Goal: Task Accomplishment & Management: Complete application form

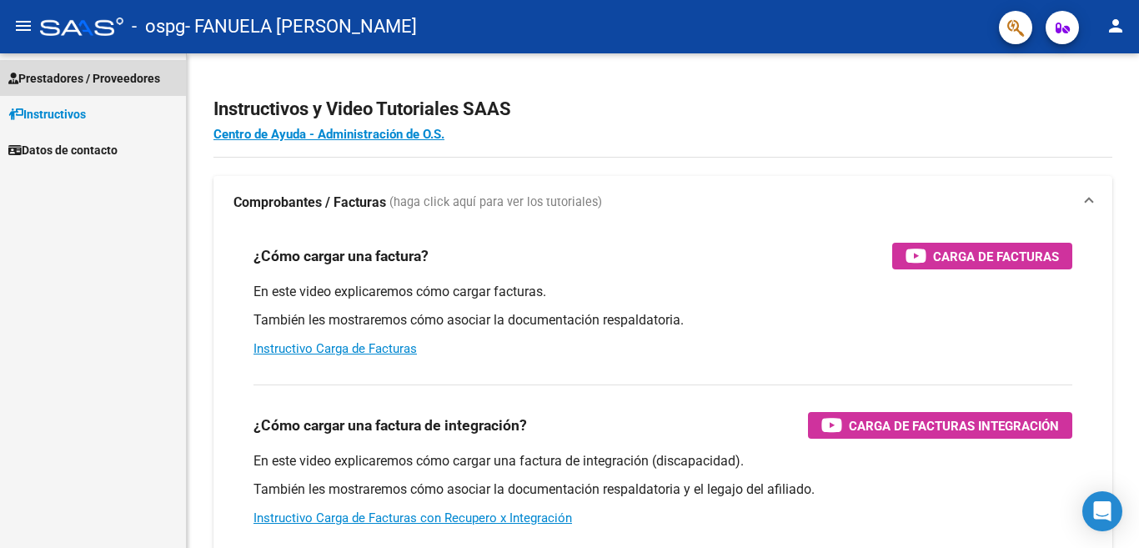
click at [37, 74] on span "Prestadores / Proveedores" at bounding box center [84, 78] width 152 height 18
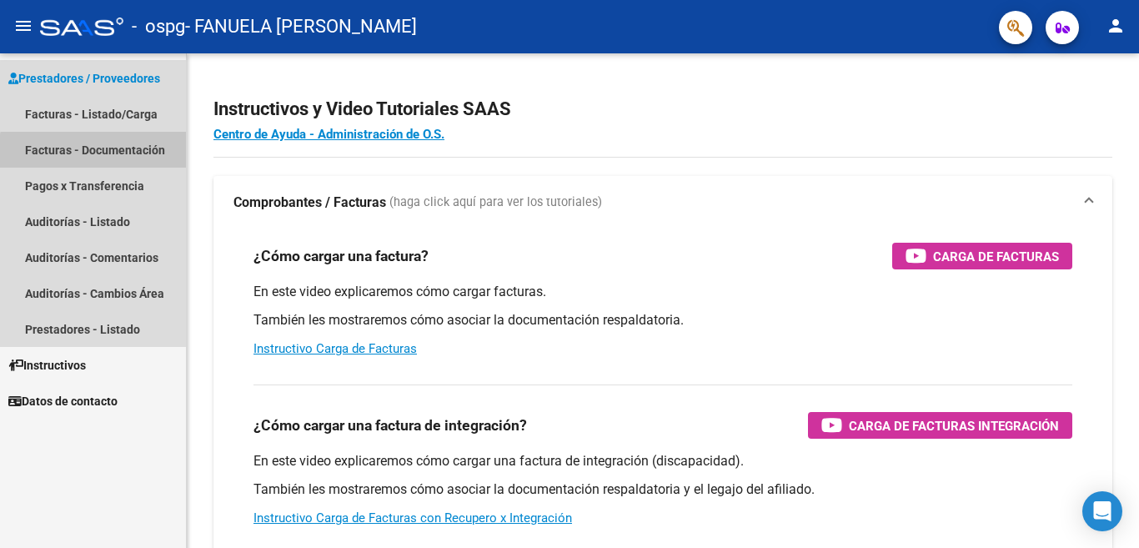
click at [107, 153] on link "Facturas - Documentación" at bounding box center [93, 150] width 186 height 36
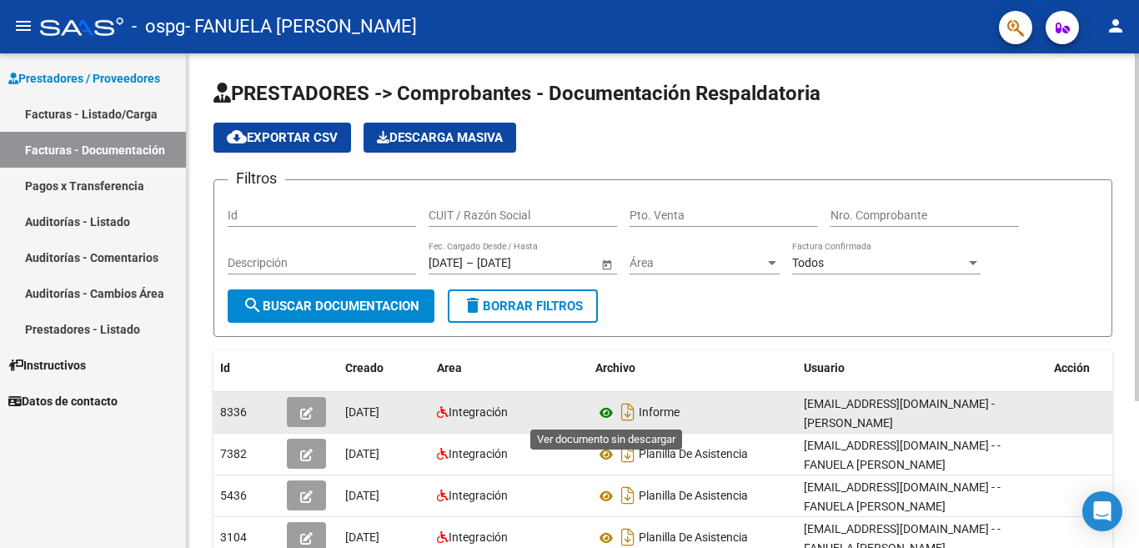
click at [607, 414] on icon at bounding box center [606, 413] width 22 height 20
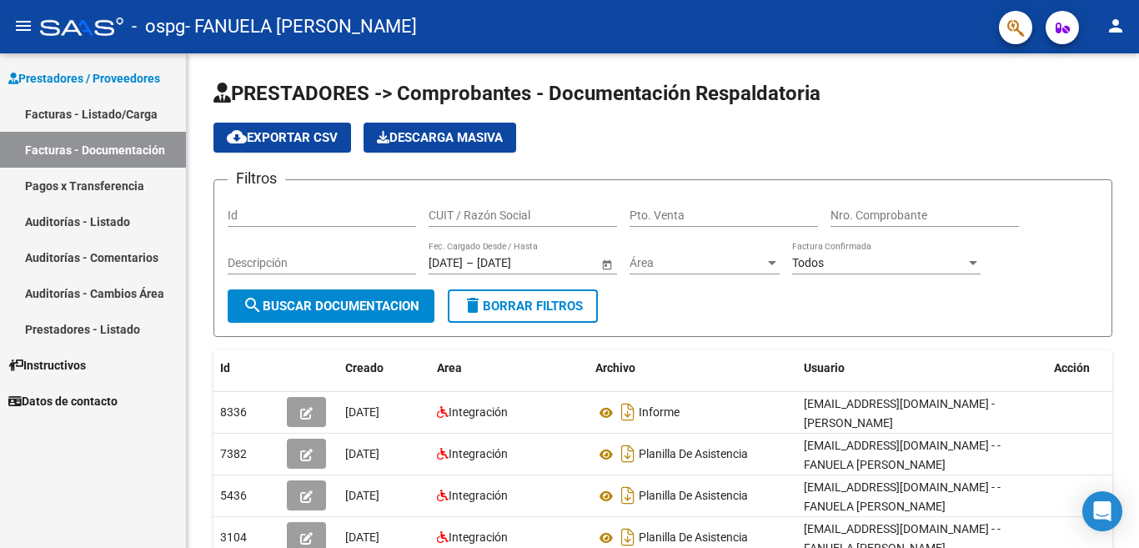
click at [88, 73] on span "Prestadores / Proveedores" at bounding box center [84, 78] width 152 height 18
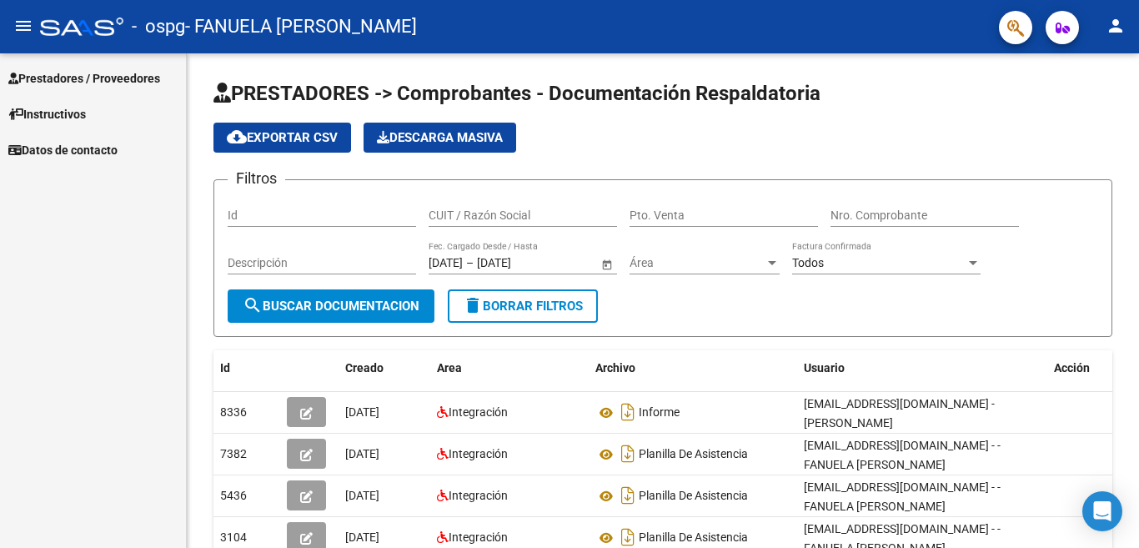
click at [75, 89] on link "Prestadores / Proveedores" at bounding box center [93, 78] width 186 height 36
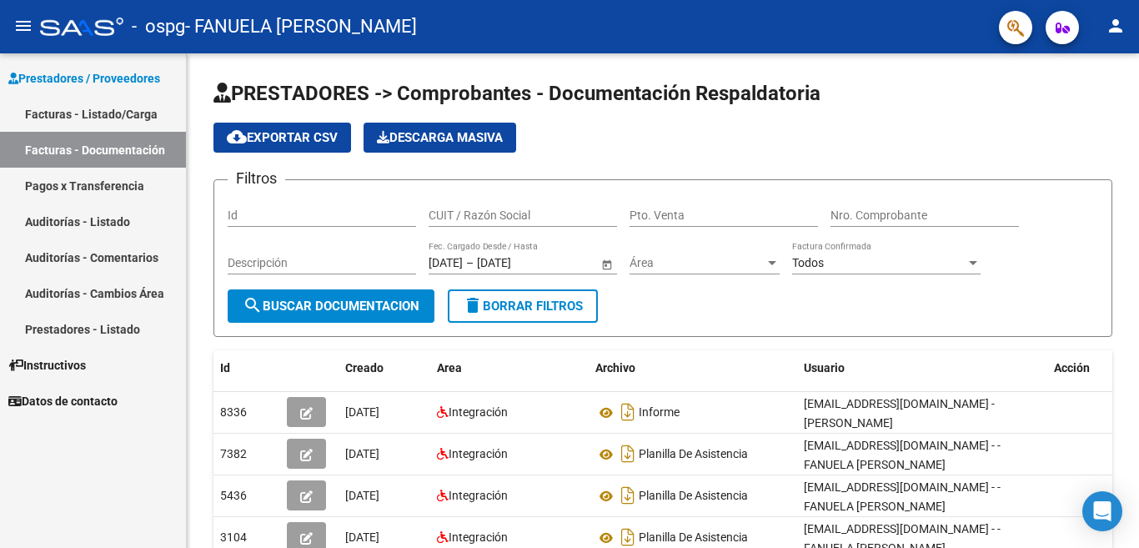
click at [68, 118] on link "Facturas - Listado/Carga" at bounding box center [93, 114] width 186 height 36
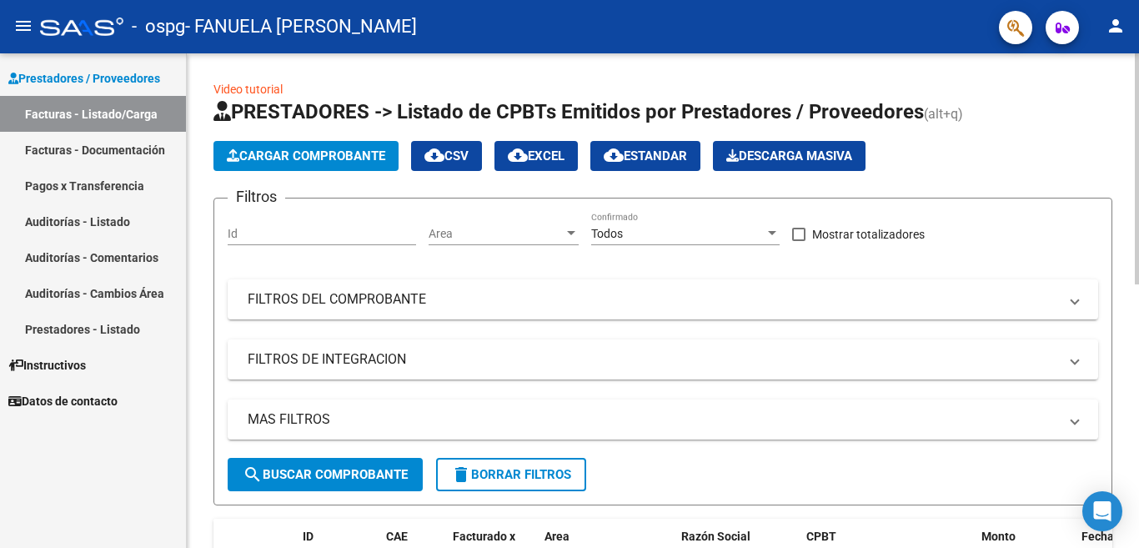
scroll to position [354, 0]
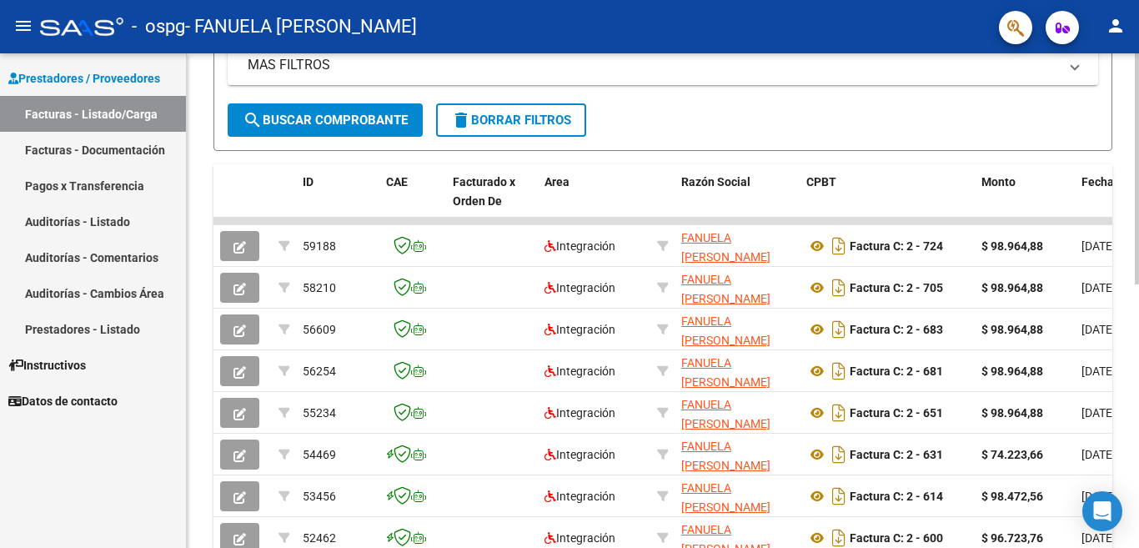
click at [1138, 284] on div at bounding box center [1137, 168] width 4 height 231
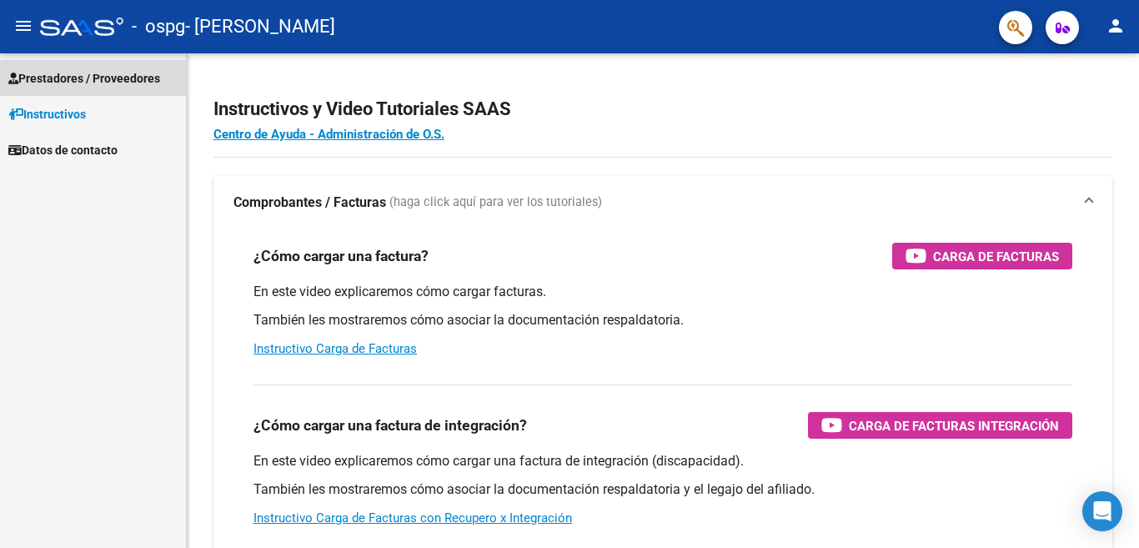
click at [58, 78] on span "Prestadores / Proveedores" at bounding box center [84, 78] width 152 height 18
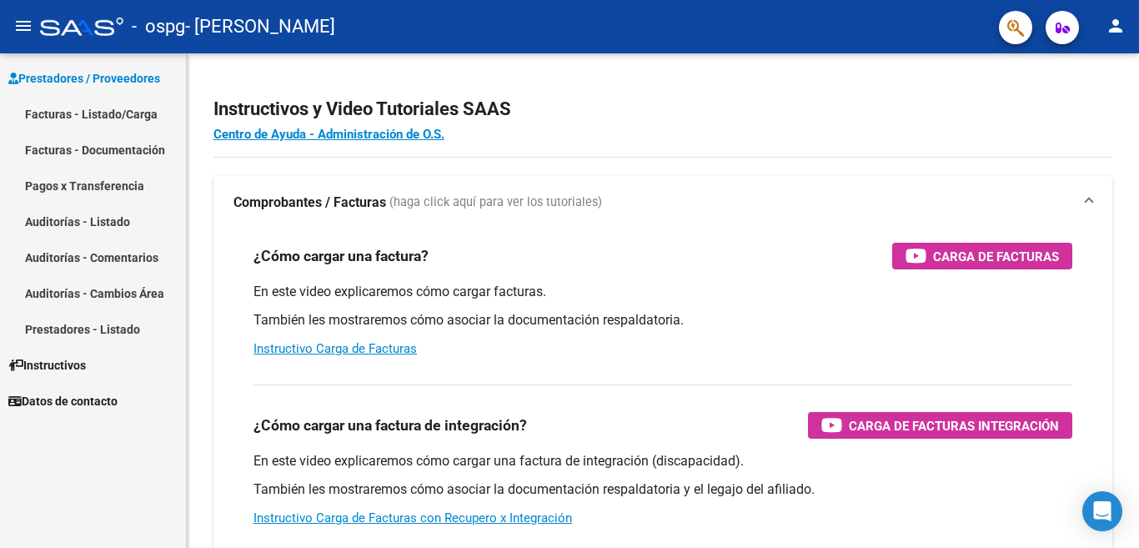
click at [67, 113] on link "Facturas - Listado/Carga" at bounding box center [93, 114] width 186 height 36
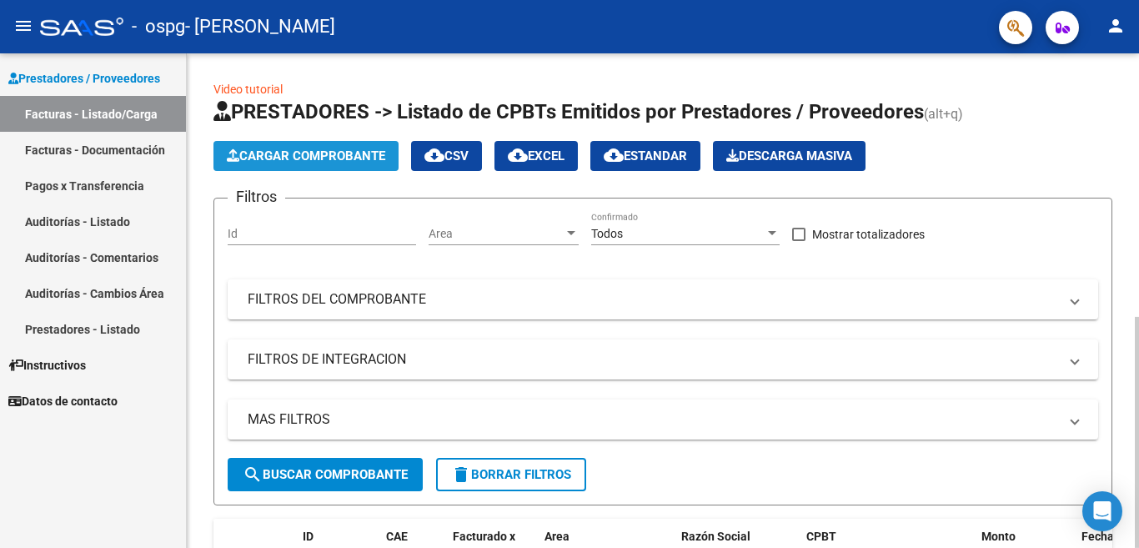
click at [328, 165] on button "Cargar Comprobante" at bounding box center [305, 156] width 185 height 30
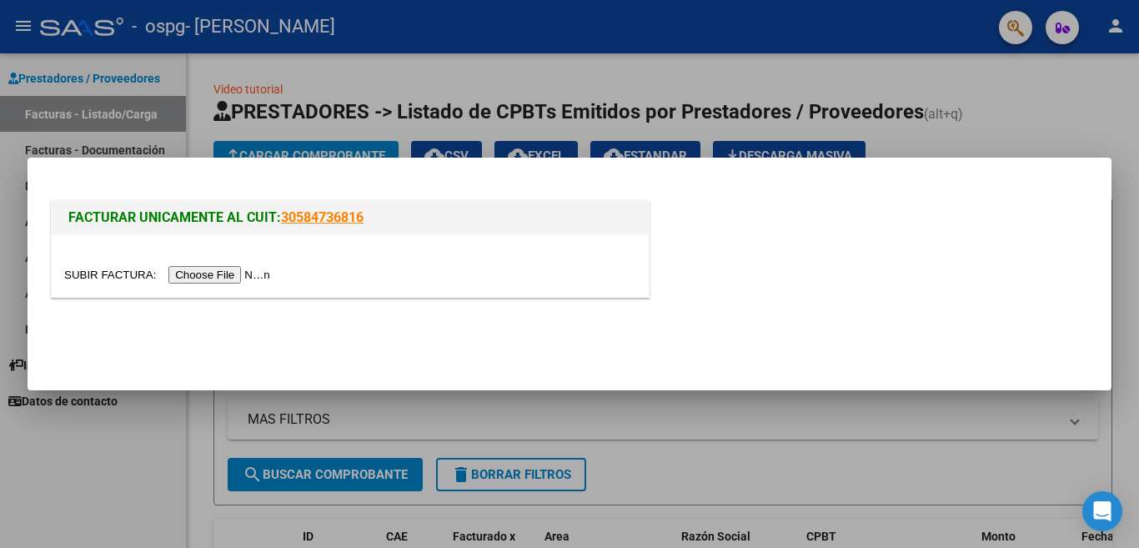
click at [234, 276] on input "file" at bounding box center [169, 275] width 211 height 18
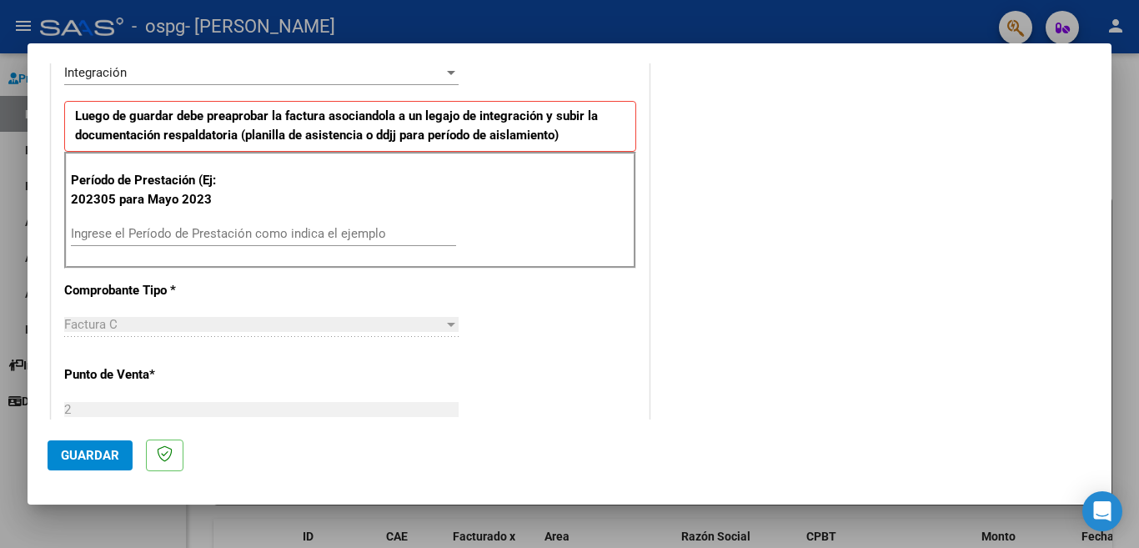
scroll to position [429, 0]
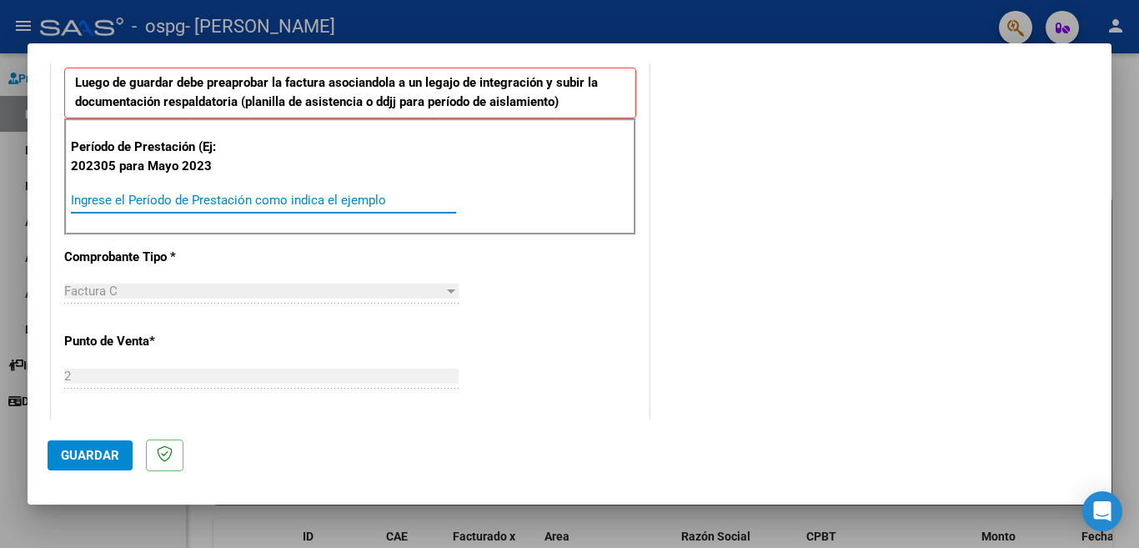
click at [308, 196] on input "Ingrese el Período de Prestación como indica el ejemplo" at bounding box center [263, 200] width 385 height 15
type input "202507"
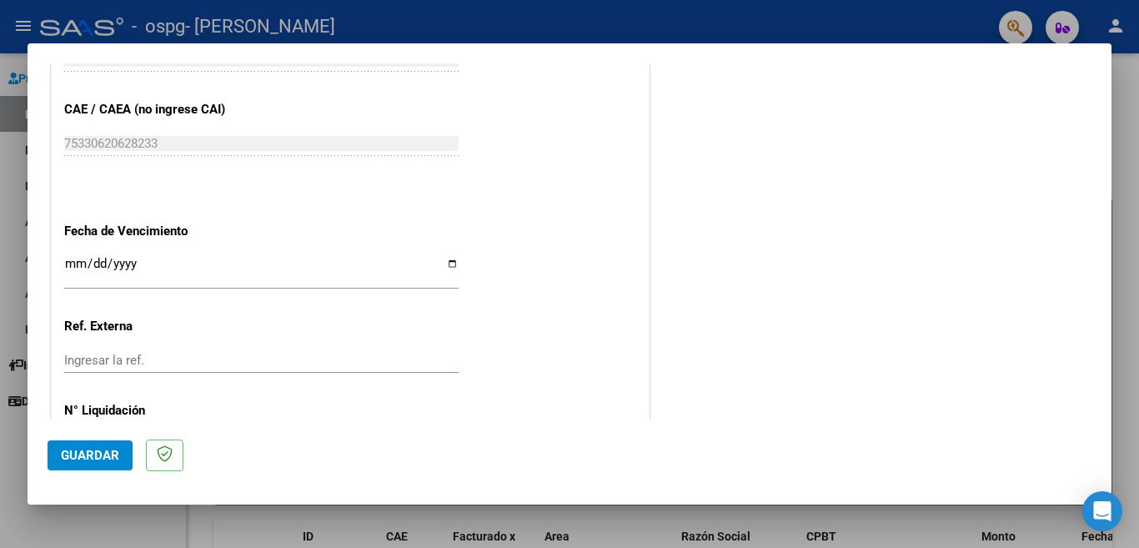
scroll to position [1059, 0]
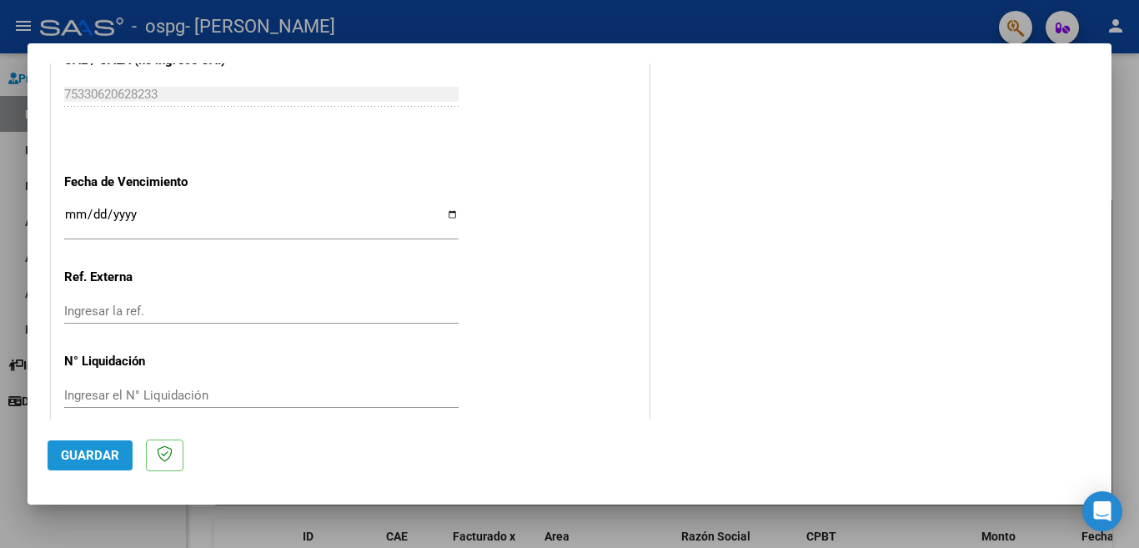
click at [79, 454] on span "Guardar" at bounding box center [90, 455] width 58 height 15
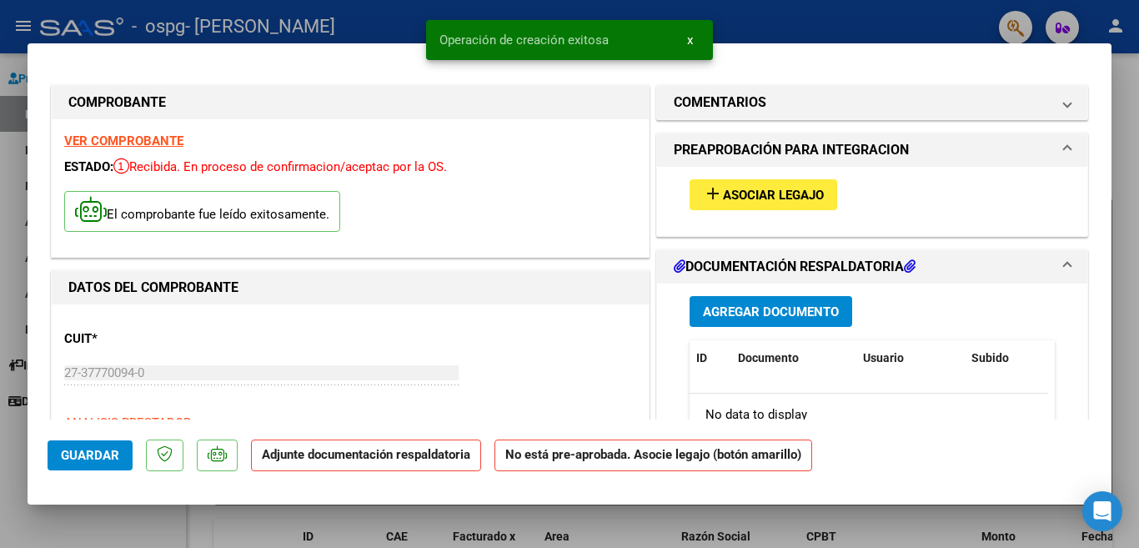
click at [783, 203] on button "add Asociar Legajo" at bounding box center [763, 194] width 148 height 31
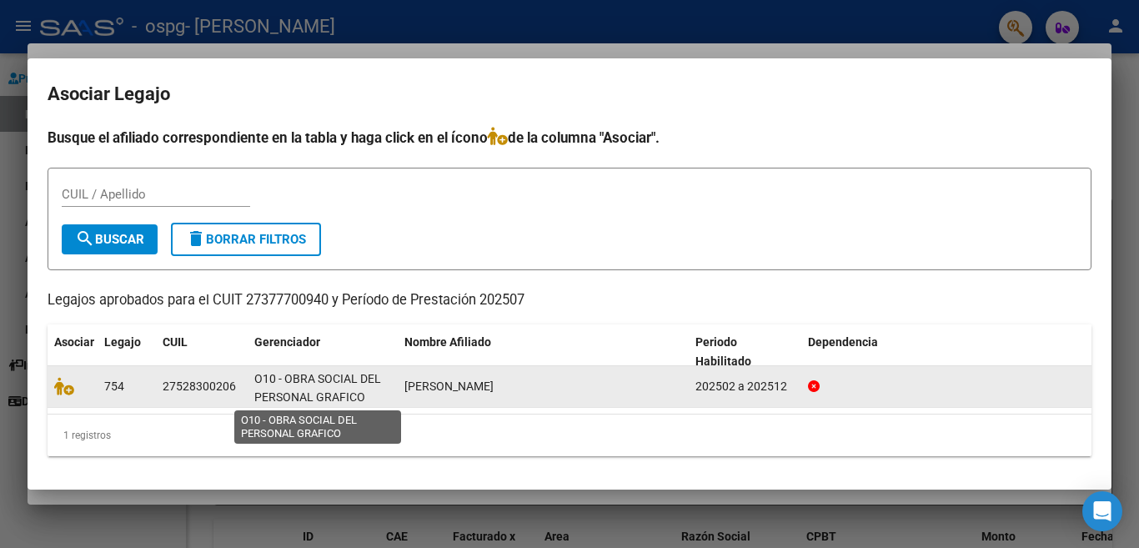
click at [306, 378] on span "O10 - OBRA SOCIAL DEL PERSONAL GRAFICO" at bounding box center [317, 388] width 127 height 33
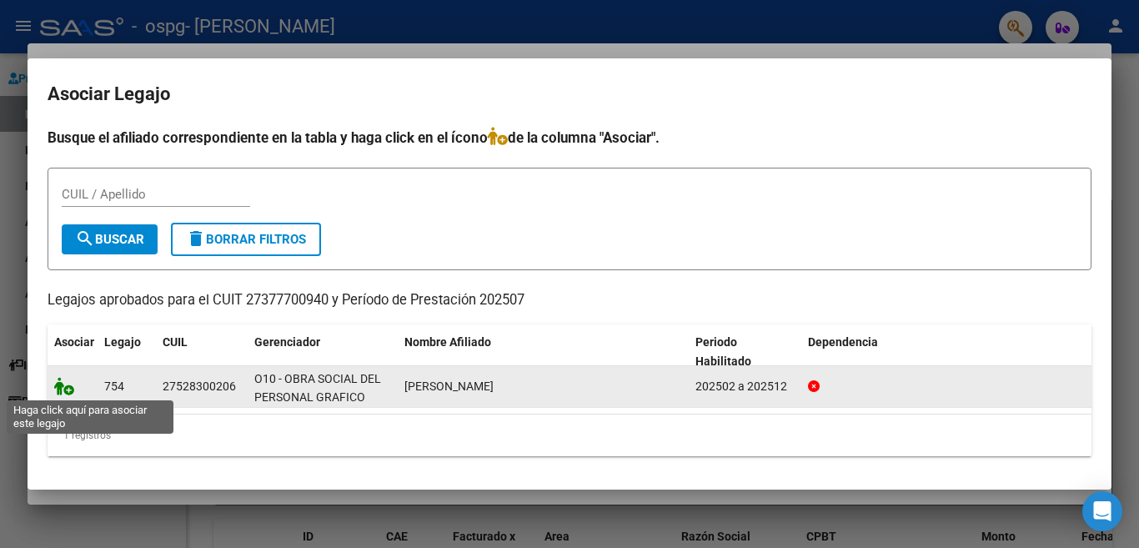
click at [72, 393] on icon at bounding box center [64, 386] width 20 height 18
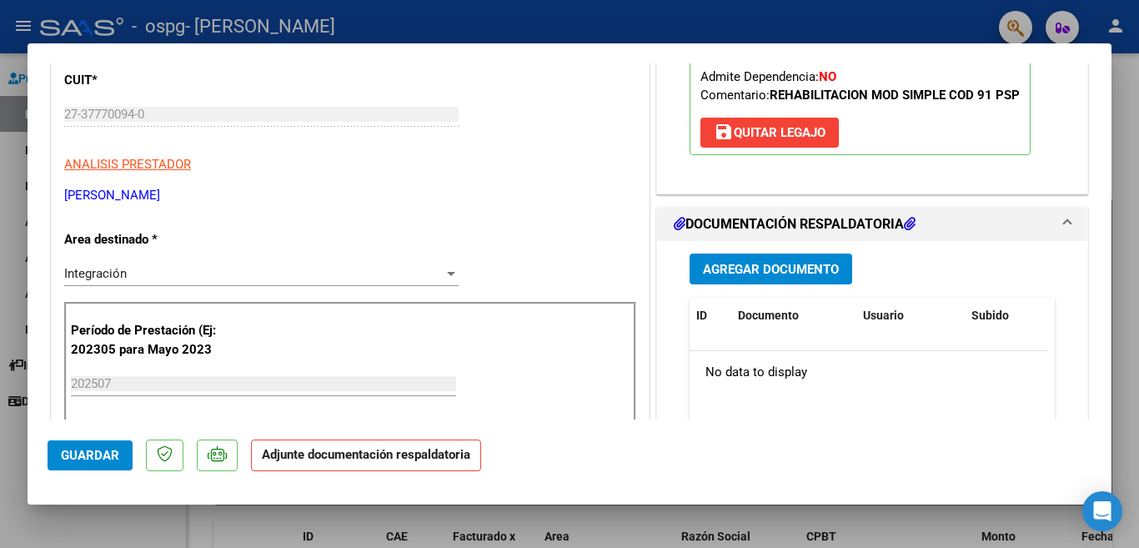
scroll to position [270, 0]
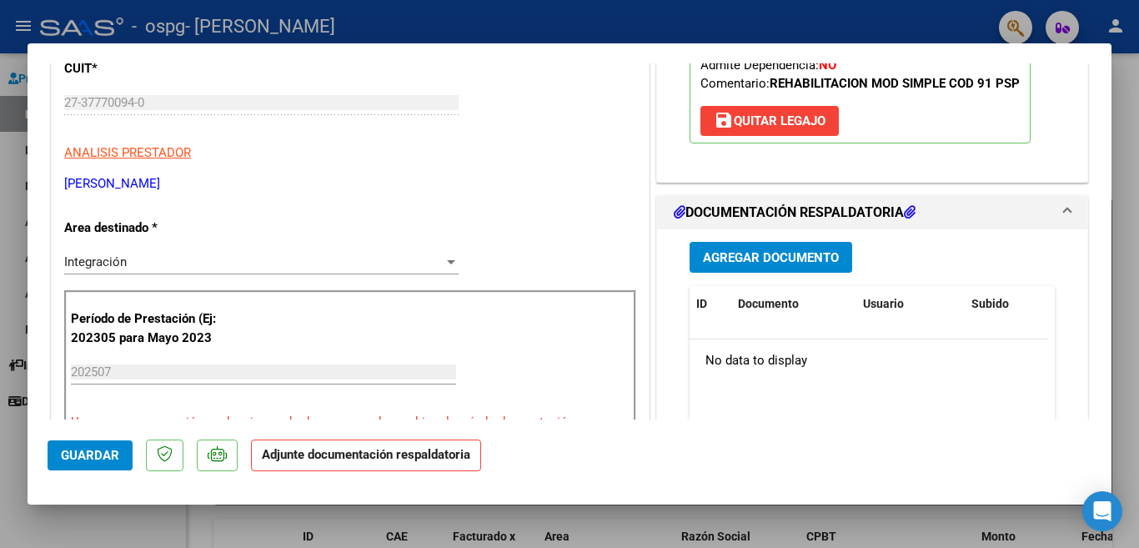
click at [785, 260] on span "Agregar Documento" at bounding box center [771, 257] width 136 height 15
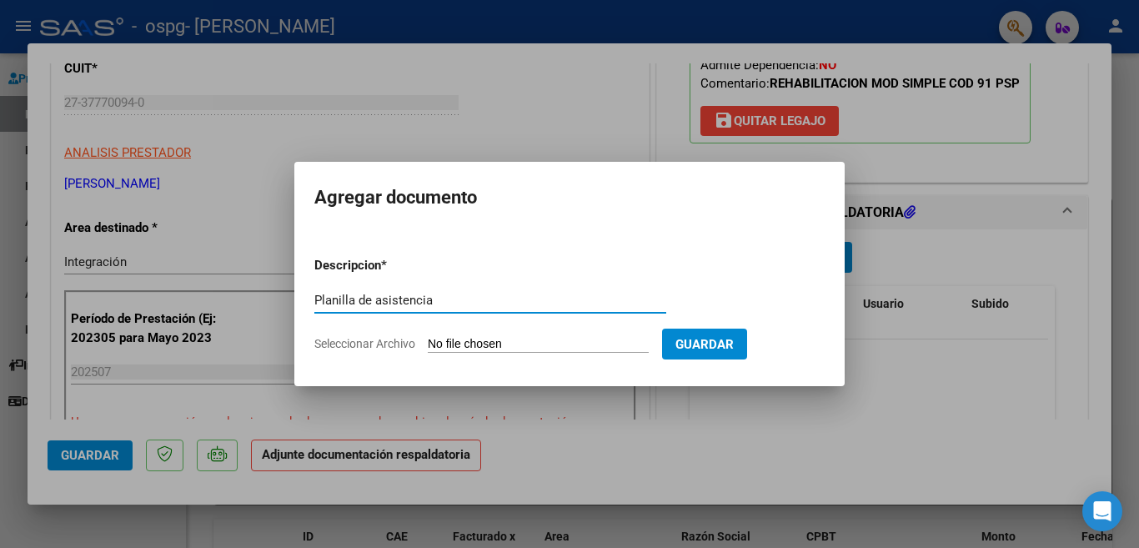
type input "Planilla de asistencia"
click at [614, 345] on input "Seleccionar Archivo" at bounding box center [538, 345] width 221 height 16
type input "C:\fakepath\bren_jul25.pdf"
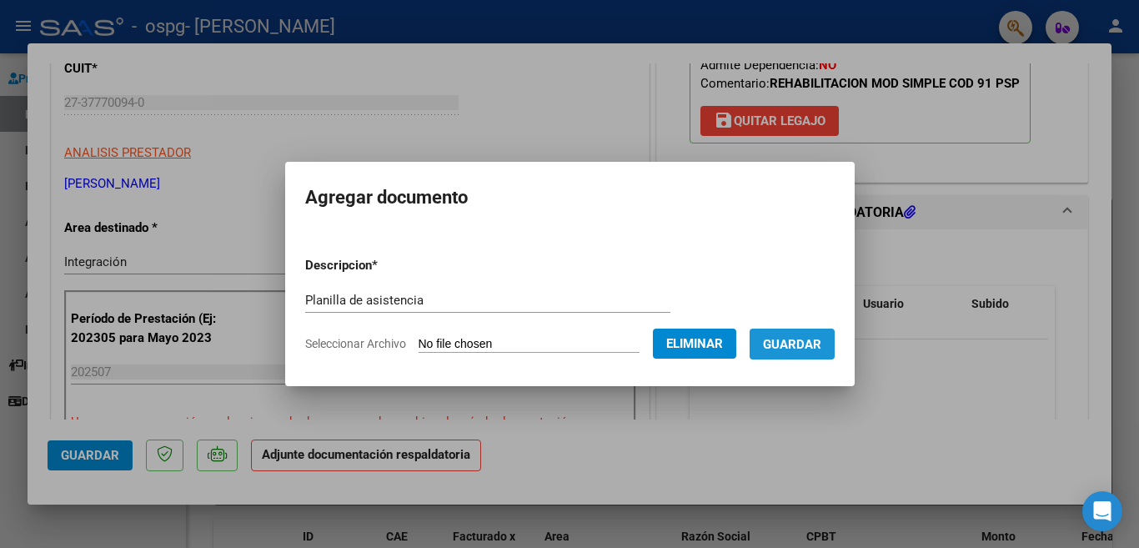
click at [758, 347] on button "Guardar" at bounding box center [791, 343] width 85 height 31
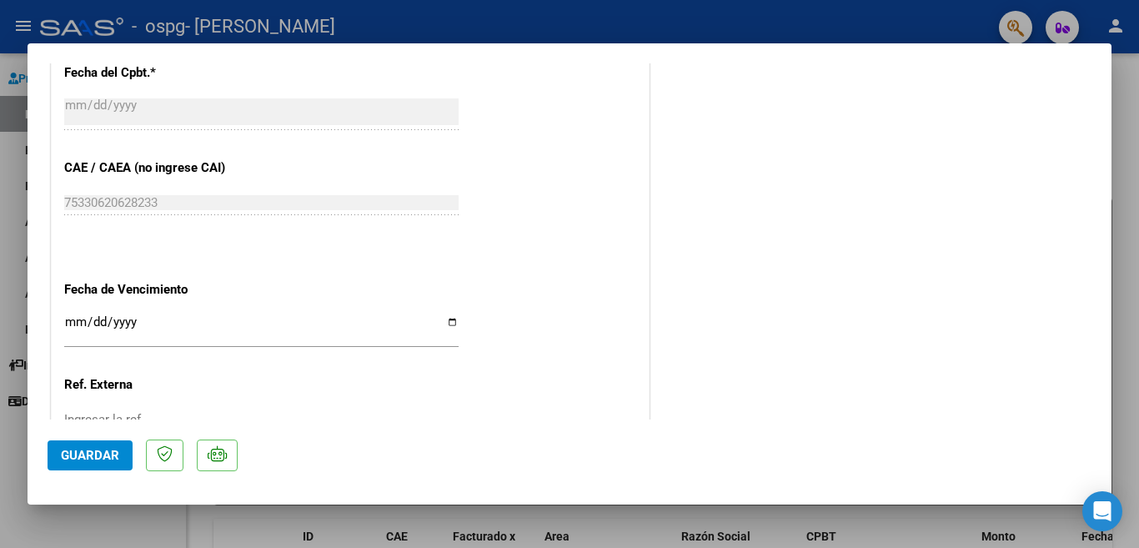
scroll to position [1115, 0]
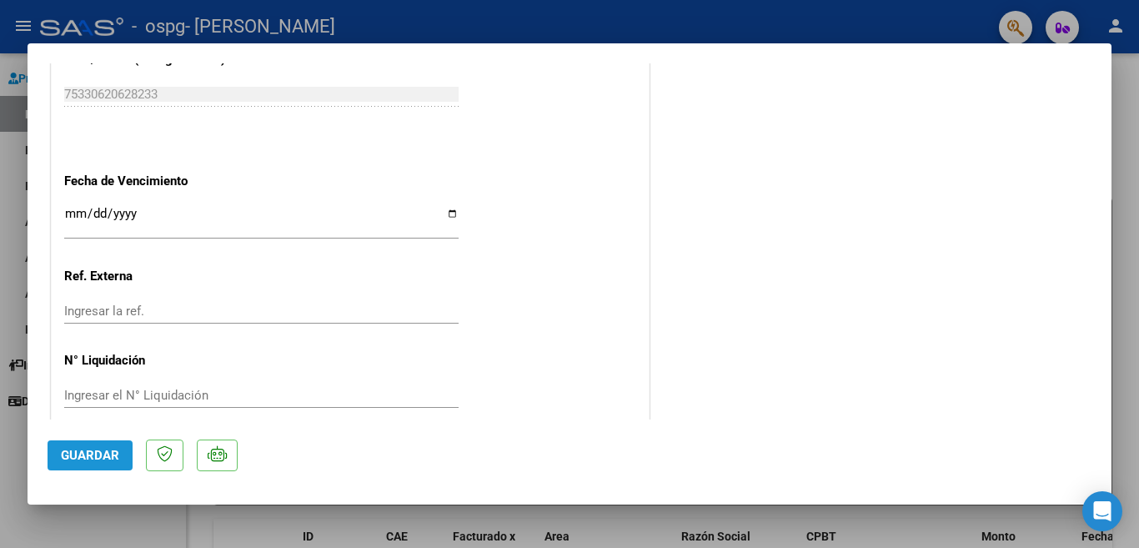
click at [85, 456] on span "Guardar" at bounding box center [90, 455] width 58 height 15
